Goal: Download file/media

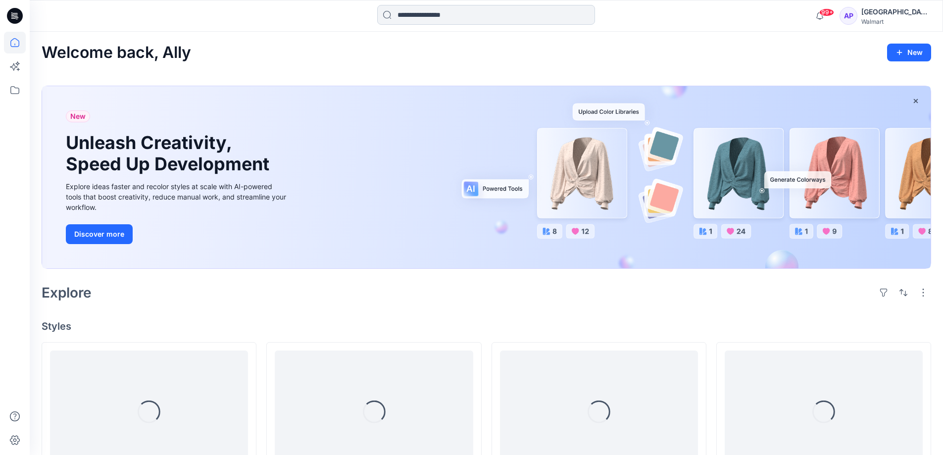
click at [448, 10] on input at bounding box center [486, 15] width 218 height 20
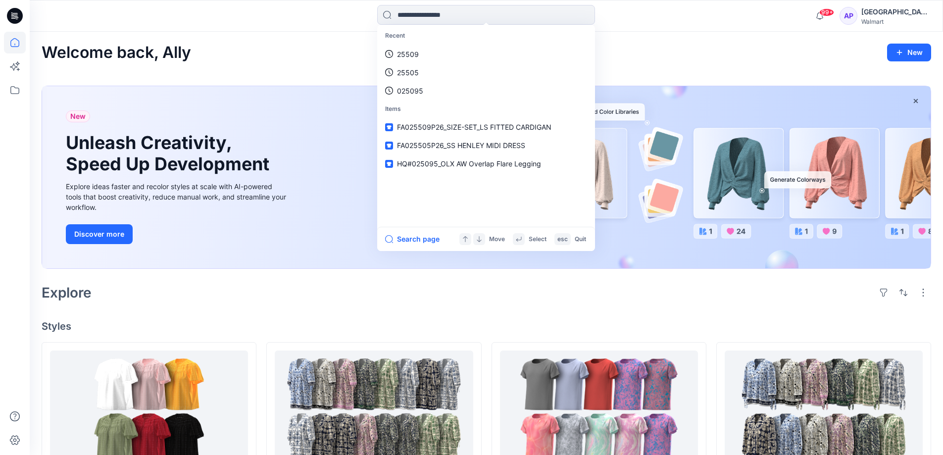
click at [269, 59] on div "Welcome back, Ally New" at bounding box center [487, 53] width 890 height 18
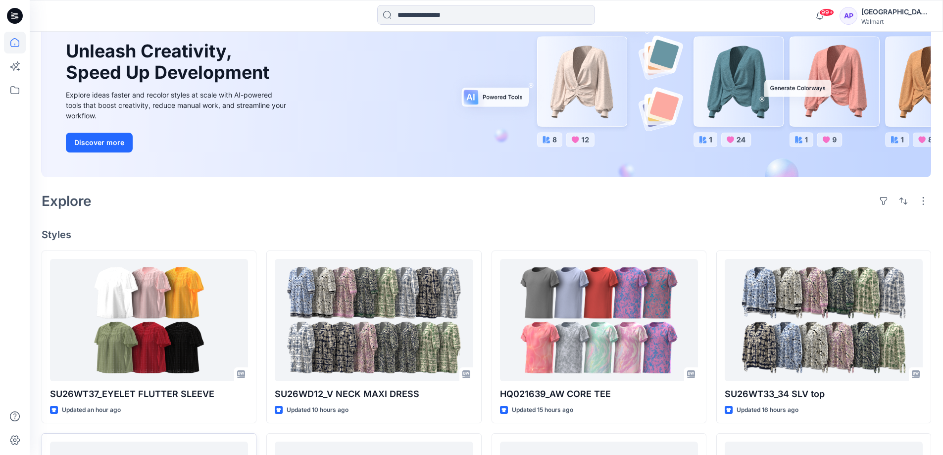
scroll to position [198, 0]
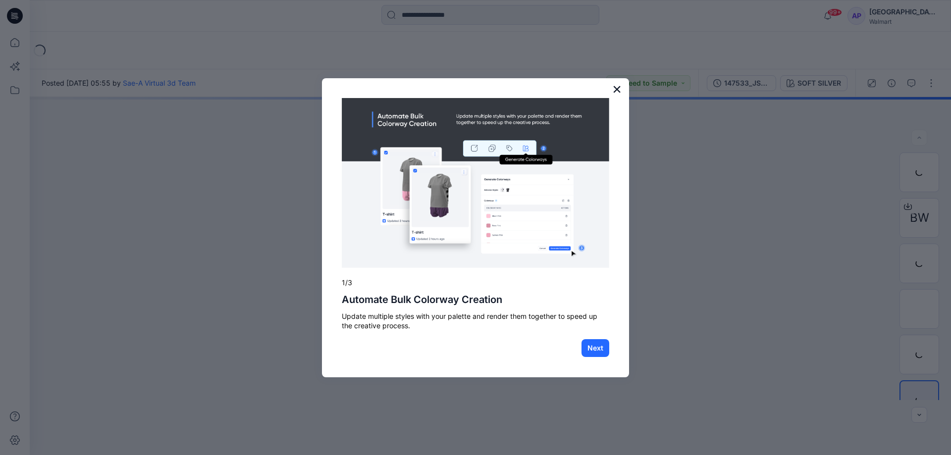
click at [619, 88] on button "×" at bounding box center [616, 89] width 9 height 16
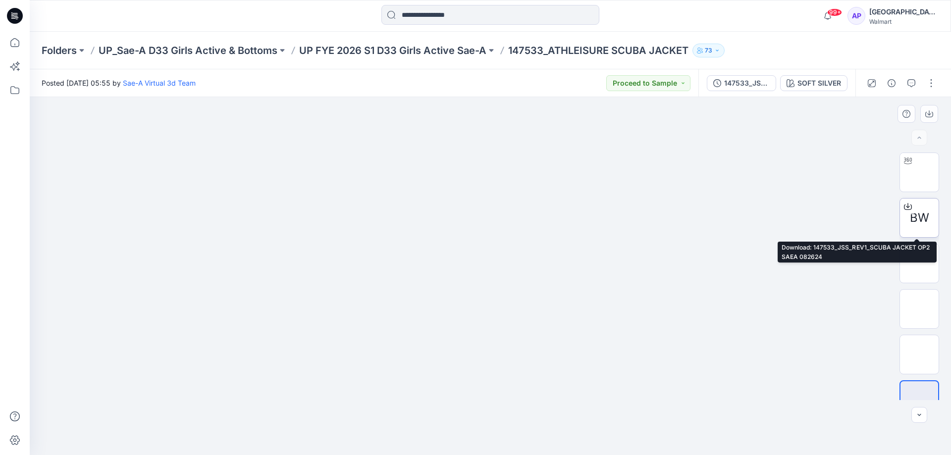
click at [922, 211] on span "BW" at bounding box center [919, 218] width 19 height 18
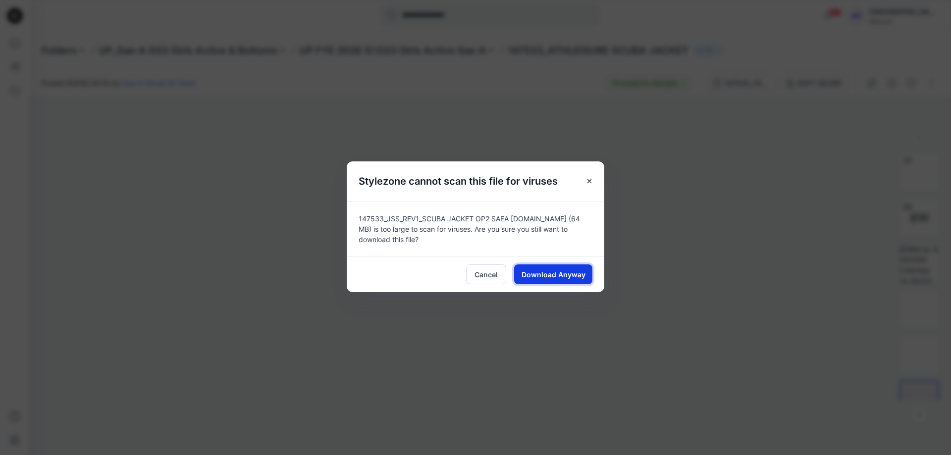
click at [571, 276] on span "Download Anyway" at bounding box center [553, 274] width 64 height 10
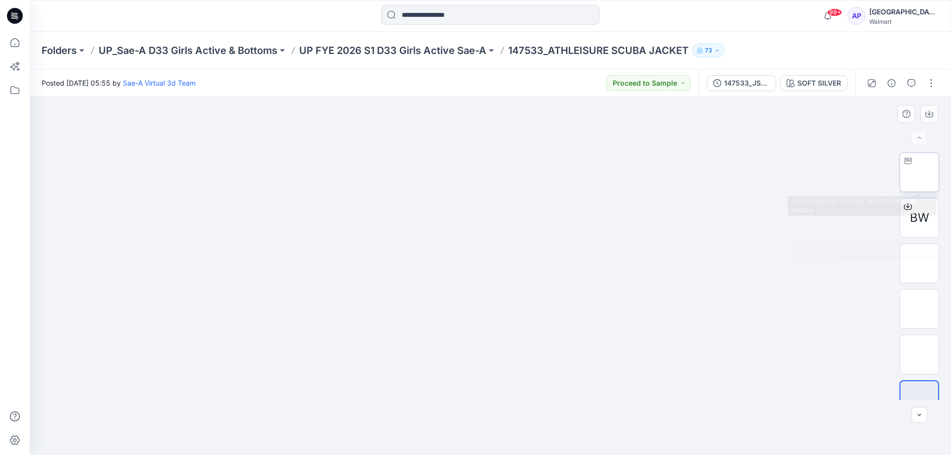
click at [919, 172] on img at bounding box center [919, 172] width 0 height 0
